Goal: Task Accomplishment & Management: Manage account settings

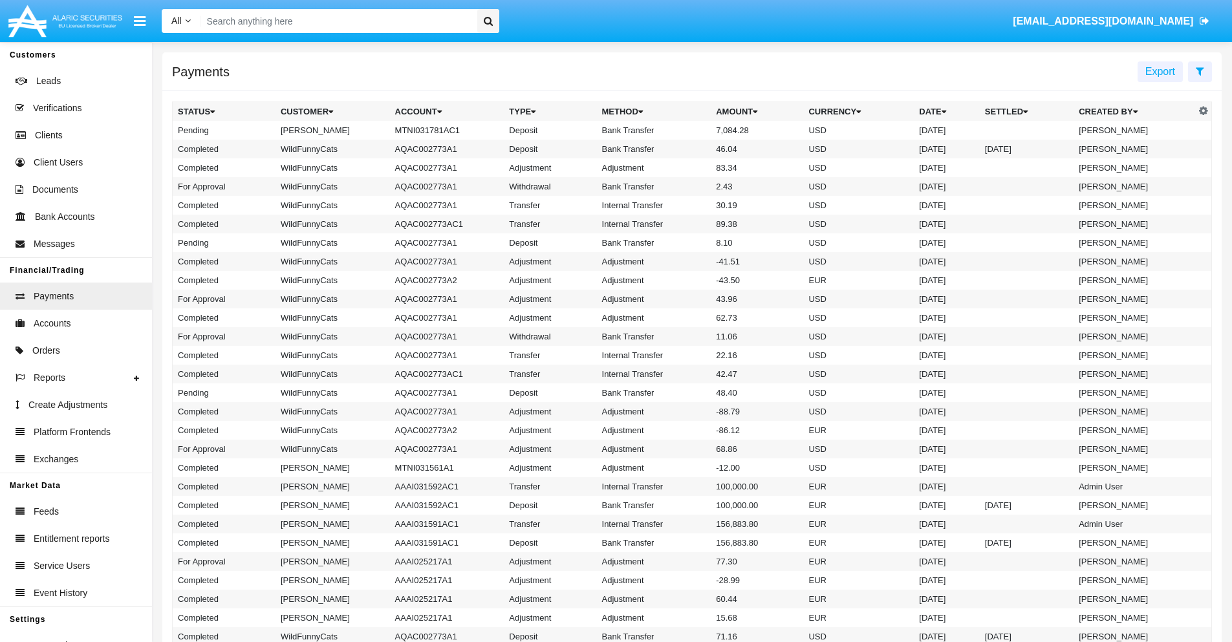
click at [441, 130] on td "MTNI031781AC1" at bounding box center [447, 130] width 115 height 19
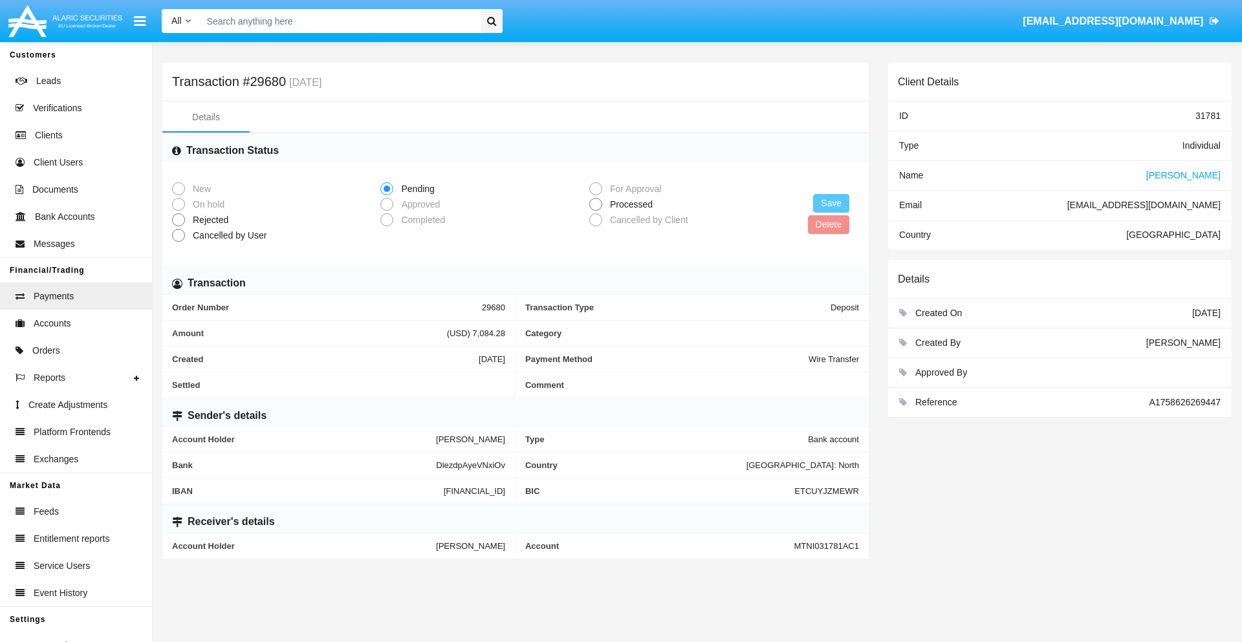
click at [629, 204] on span "Processed" at bounding box center [629, 205] width 54 height 14
click at [596, 211] on input "Processed" at bounding box center [595, 211] width 1 height 1
radio input "true"
click at [831, 203] on button "Save" at bounding box center [831, 203] width 36 height 19
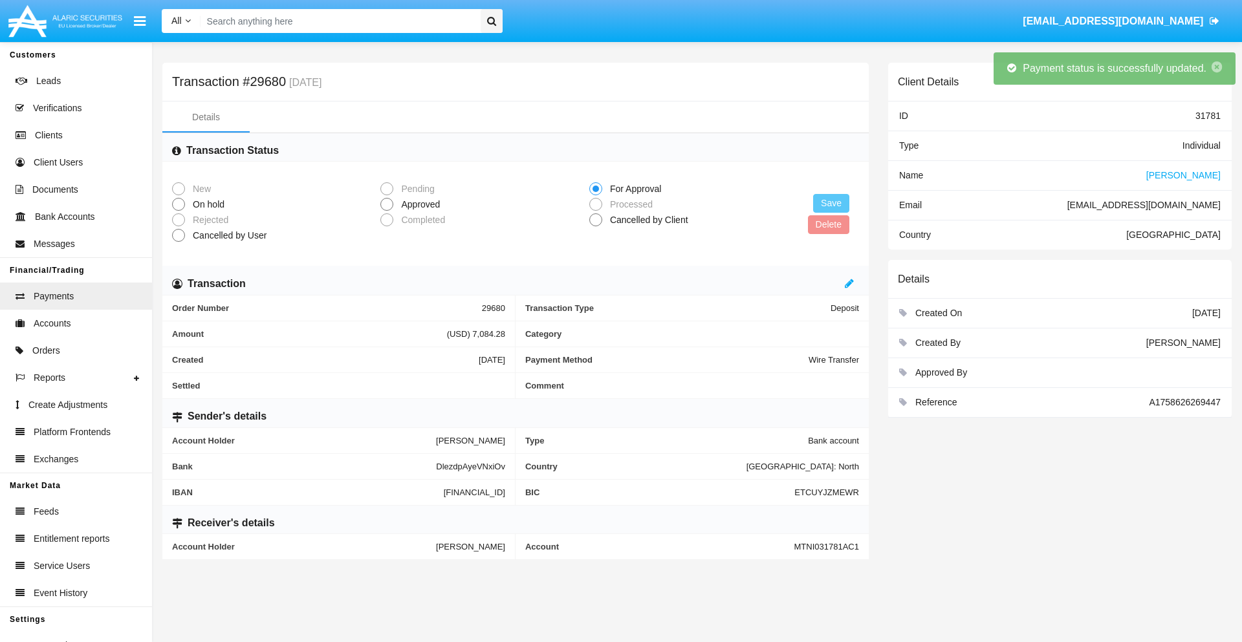
click at [418, 204] on span "Approved" at bounding box center [418, 205] width 50 height 14
click at [387, 211] on input "Approved" at bounding box center [386, 211] width 1 height 1
radio input "true"
click at [831, 203] on button "Save" at bounding box center [831, 203] width 36 height 19
